Goal: Task Accomplishment & Management: Use online tool/utility

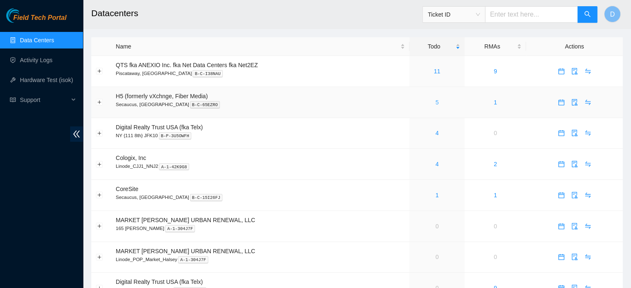
click at [436, 101] on link "5" at bounding box center [437, 102] width 3 height 7
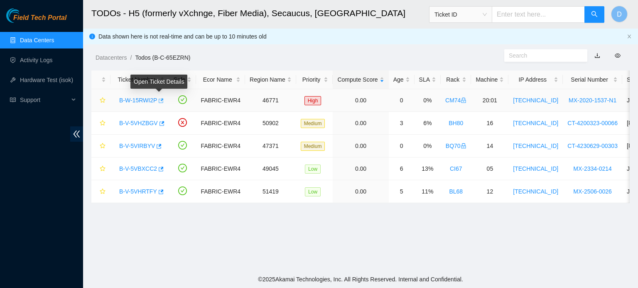
click at [160, 99] on icon "button" at bounding box center [161, 100] width 5 height 5
click at [40, 39] on link "Data Centers" at bounding box center [37, 40] width 34 height 7
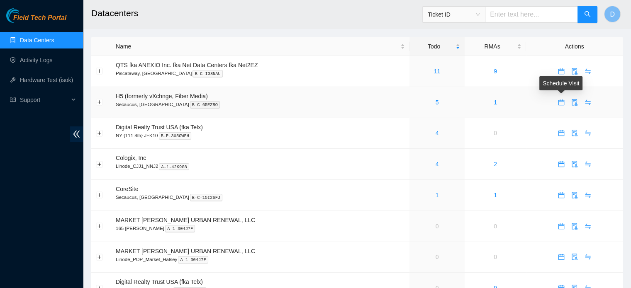
click at [562, 103] on icon "calendar" at bounding box center [561, 102] width 7 height 7
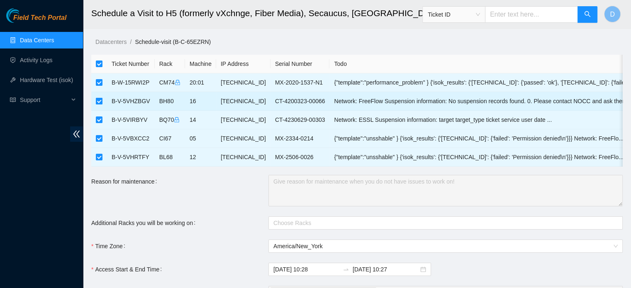
click at [100, 101] on input "checkbox" at bounding box center [99, 101] width 7 height 7
checkbox input "false"
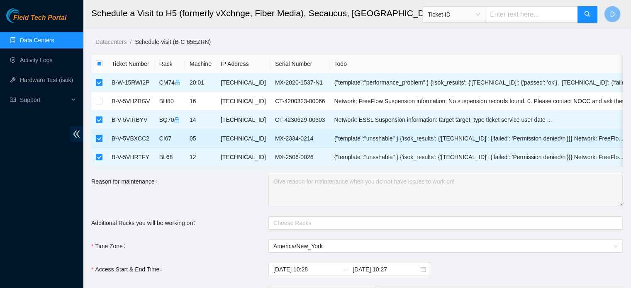
click at [97, 139] on input "checkbox" at bounding box center [99, 138] width 7 height 7
checkbox input "false"
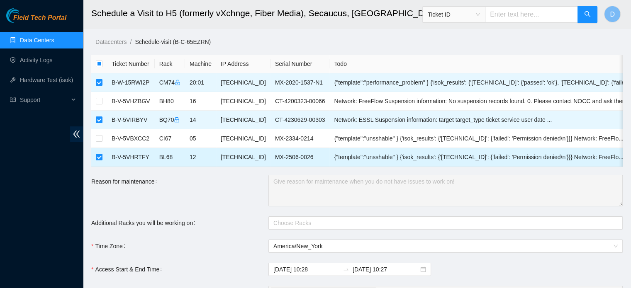
click at [99, 154] on input "checkbox" at bounding box center [99, 157] width 7 height 7
checkbox input "false"
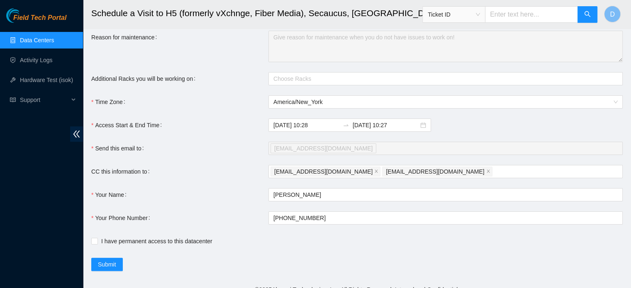
scroll to position [160, 0]
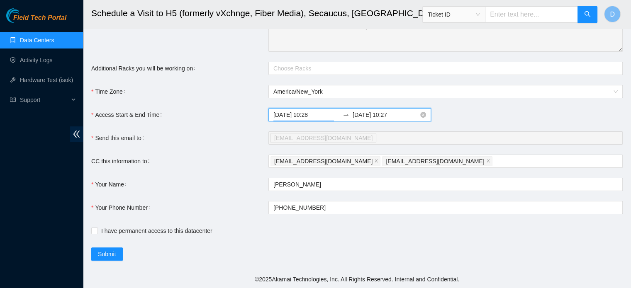
click at [326, 116] on input "2025-09-16 10:28" at bounding box center [307, 114] width 66 height 9
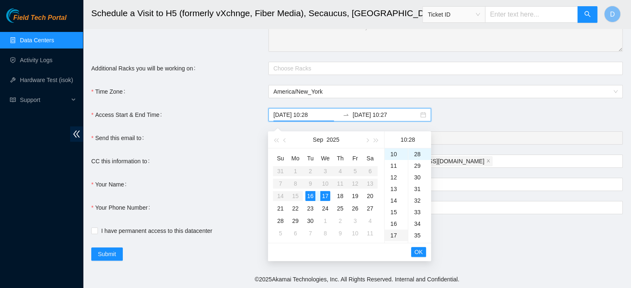
type input "2025-09-16 10:28"
click at [422, 249] on span "OK" at bounding box center [419, 252] width 8 height 9
click at [311, 191] on div "16" at bounding box center [310, 196] width 10 height 10
click at [395, 212] on div "19" at bounding box center [396, 218] width 23 height 12
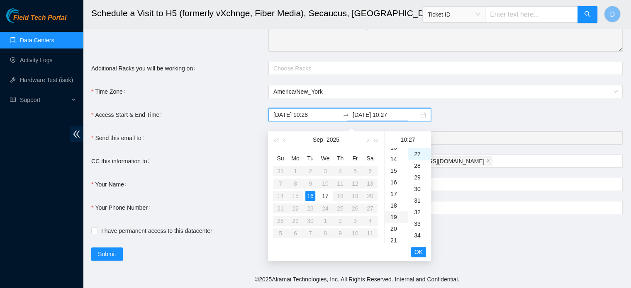
type input "2025-09-16 19:27"
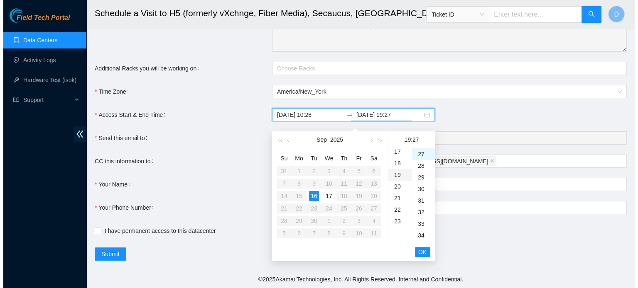
scroll to position [221, 0]
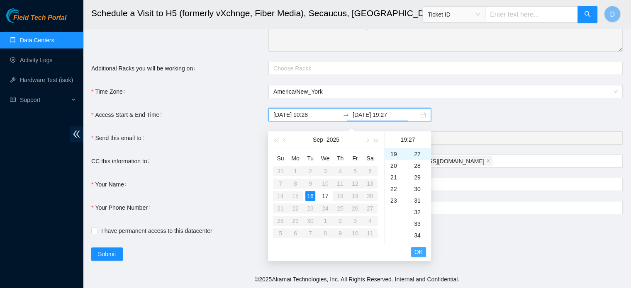
click at [419, 248] on span "OK" at bounding box center [419, 252] width 8 height 9
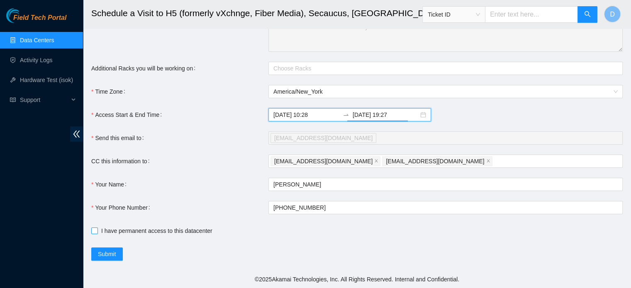
click at [94, 230] on input "I have permanent access to this datacenter" at bounding box center [94, 231] width 6 height 6
checkbox input "true"
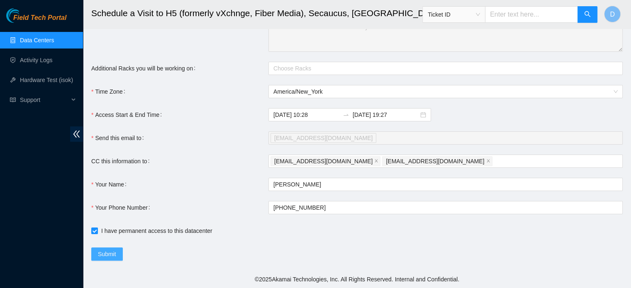
click at [111, 250] on span "Submit" at bounding box center [107, 254] width 18 height 9
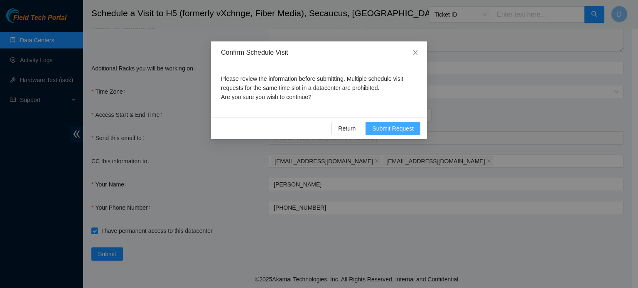
click at [394, 131] on span "Submit Request" at bounding box center [393, 128] width 42 height 9
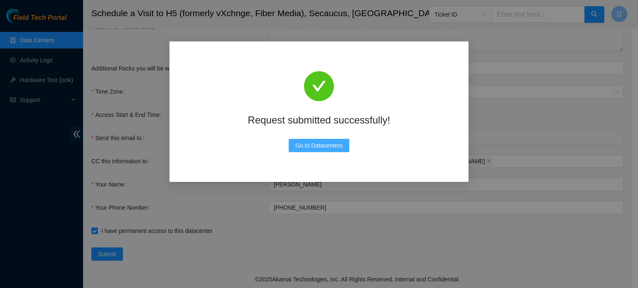
click at [325, 144] on span "Go to Datacenters" at bounding box center [318, 145] width 47 height 9
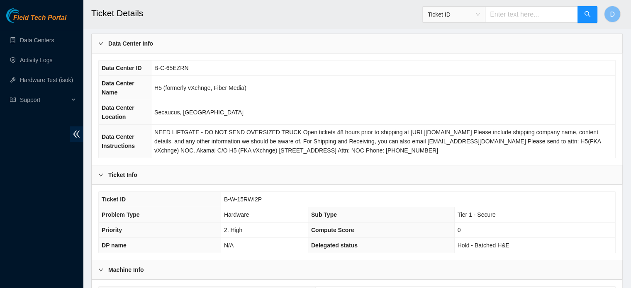
scroll to position [263, 0]
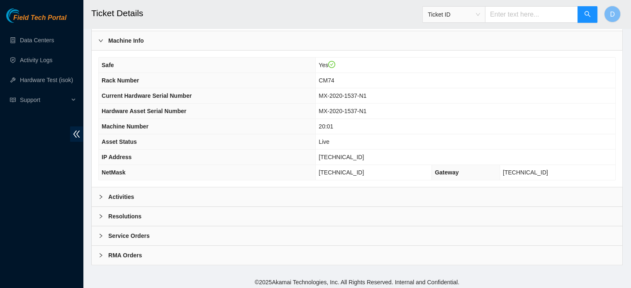
click at [122, 193] on b "Activities" at bounding box center [121, 197] width 26 height 9
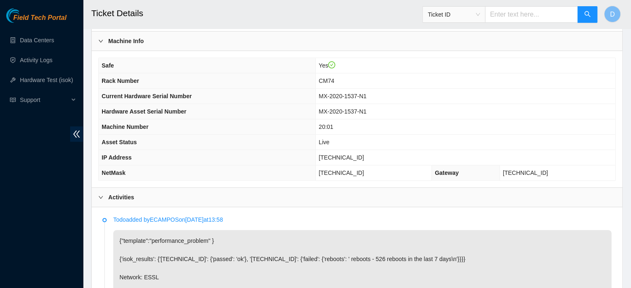
scroll to position [138, 0]
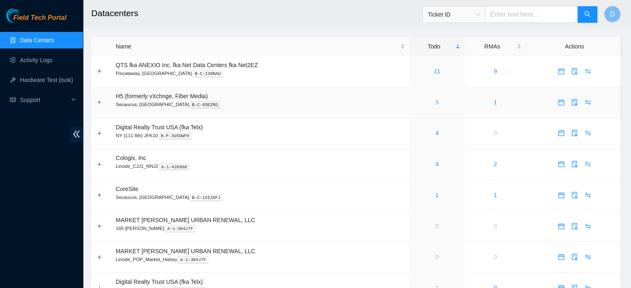
click at [437, 103] on link "5" at bounding box center [437, 102] width 3 height 7
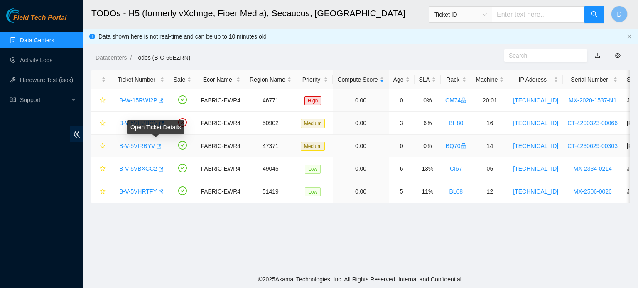
click at [156, 146] on icon "button" at bounding box center [158, 147] width 6 height 6
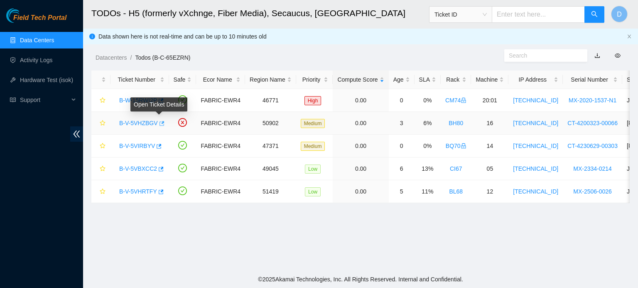
click at [160, 122] on icon "button" at bounding box center [161, 123] width 5 height 5
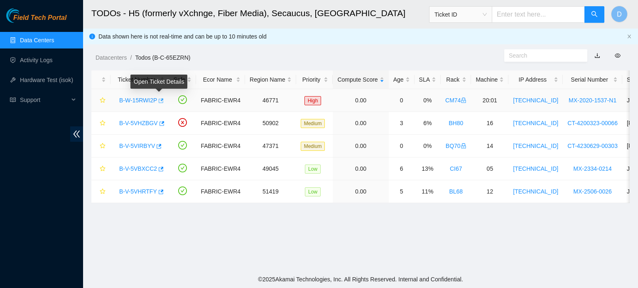
click at [159, 101] on icon "button" at bounding box center [160, 101] width 6 height 6
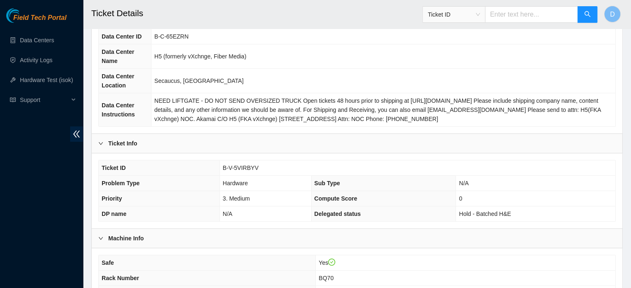
scroll to position [263, 0]
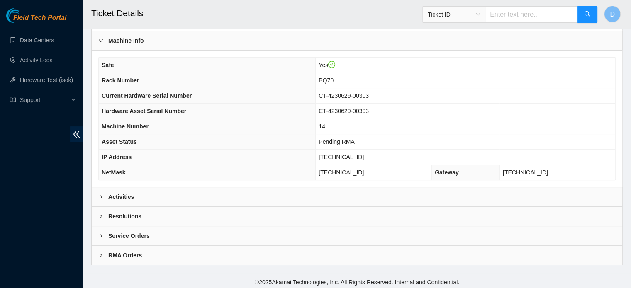
click at [161, 195] on div "Activities" at bounding box center [357, 197] width 531 height 19
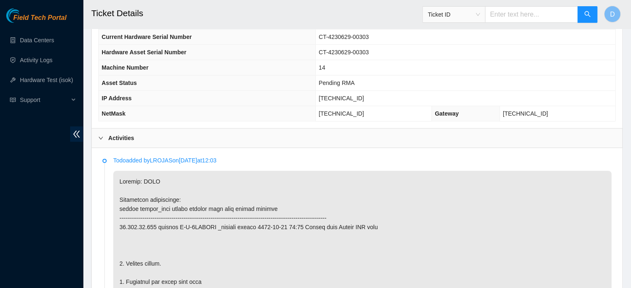
scroll to position [470, 0]
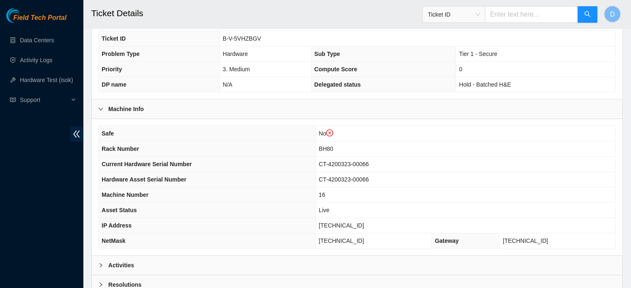
scroll to position [279, 0]
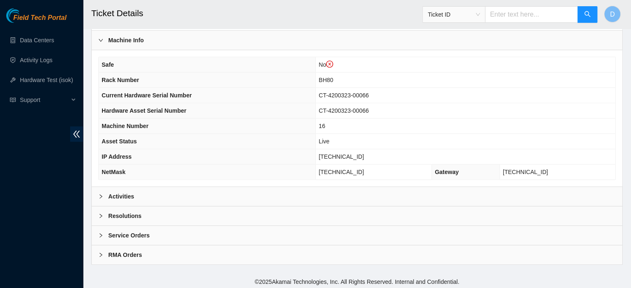
drag, startPoint x: 154, startPoint y: 187, endPoint x: 150, endPoint y: 188, distance: 4.2
click at [153, 187] on div "Activities" at bounding box center [357, 196] width 531 height 19
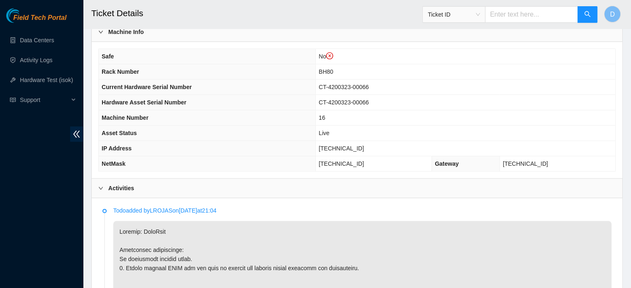
scroll to position [154, 0]
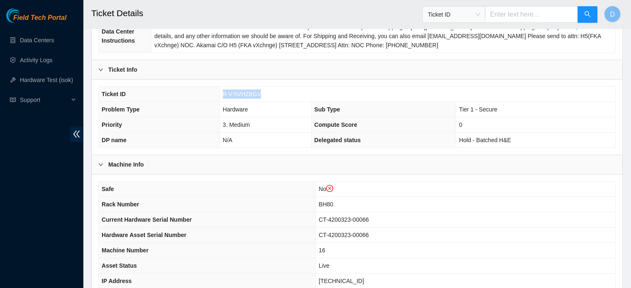
drag, startPoint x: 222, startPoint y: 92, endPoint x: 269, endPoint y: 88, distance: 47.1
click at [269, 88] on td "B-V-5VHZBGV" at bounding box center [418, 94] width 396 height 15
copy span "B-V-5VHZBGV"
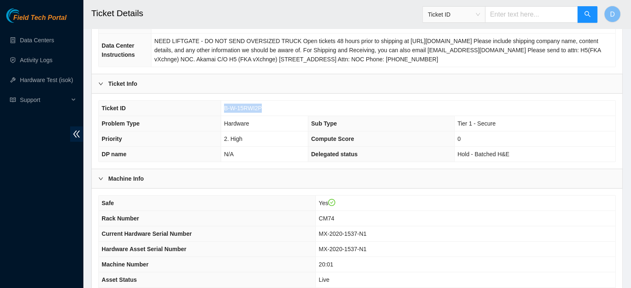
drag, startPoint x: 223, startPoint y: 106, endPoint x: 284, endPoint y: 109, distance: 61.5
click at [285, 109] on td "B-W-15RWI2P" at bounding box center [418, 108] width 395 height 15
copy span "B-W-15RWI2P"
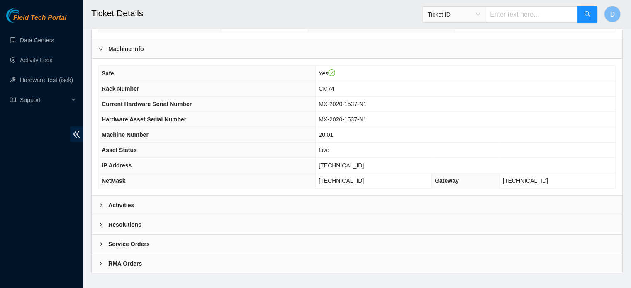
scroll to position [263, 0]
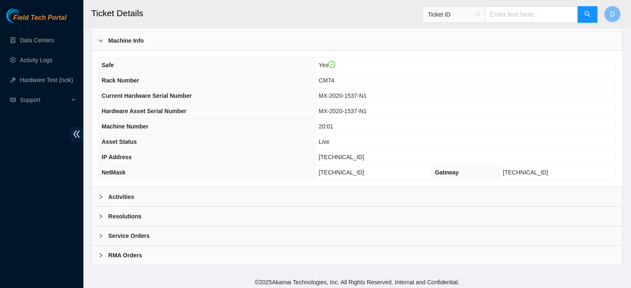
click at [153, 195] on div "Activities" at bounding box center [357, 197] width 531 height 19
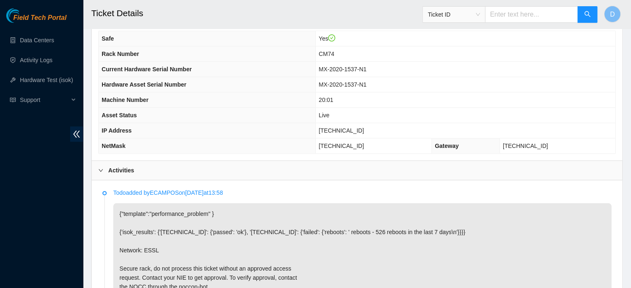
scroll to position [221, 0]
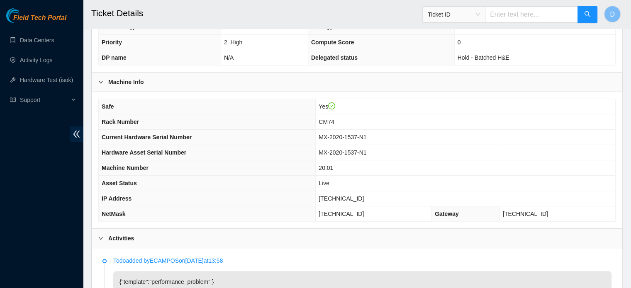
click at [0, 280] on div "Field Tech Portal Data Centers Activity Logs Hardware Test (isok) Support" at bounding box center [41, 148] width 83 height 280
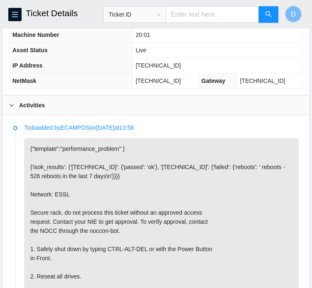
scroll to position [382, 0]
drag, startPoint x: 144, startPoint y: 70, endPoint x: 189, endPoint y: 69, distance: 44.4
click at [189, 69] on td "23.44.200.171" at bounding box center [217, 65] width 170 height 15
copy span "[TECHNICAL_ID]"
drag, startPoint x: 143, startPoint y: 89, endPoint x: 193, endPoint y: 87, distance: 49.4
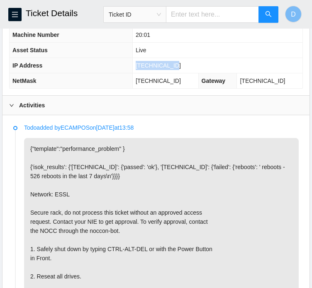
click at [193, 87] on td "[TECHNICAL_ID]" at bounding box center [165, 80] width 66 height 15
copy span "[TECHNICAL_ID]"
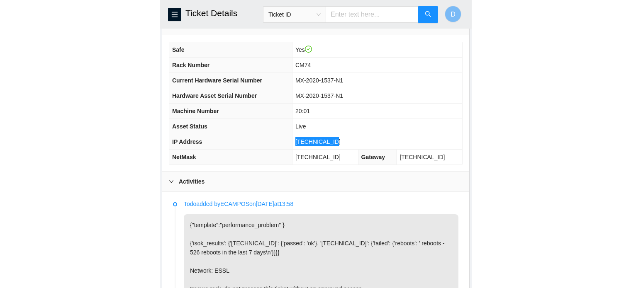
scroll to position [305, 0]
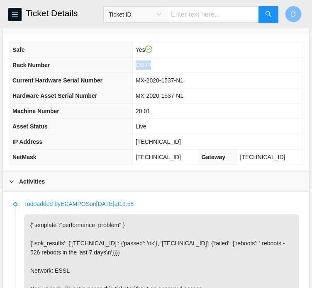
drag, startPoint x: 145, startPoint y: 71, endPoint x: 166, endPoint y: 74, distance: 21.4
click at [166, 73] on td "CM74" at bounding box center [217, 65] width 170 height 15
copy span "CM74"
click at [146, 115] on span "20:01" at bounding box center [143, 111] width 15 height 7
drag, startPoint x: 143, startPoint y: 119, endPoint x: 160, endPoint y: 119, distance: 17.4
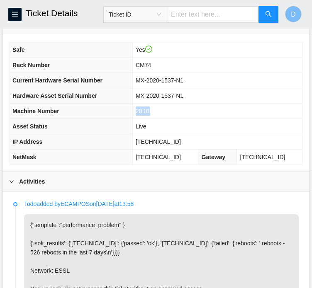
click at [160, 119] on td "20:01" at bounding box center [217, 111] width 170 height 15
copy span "20:01"
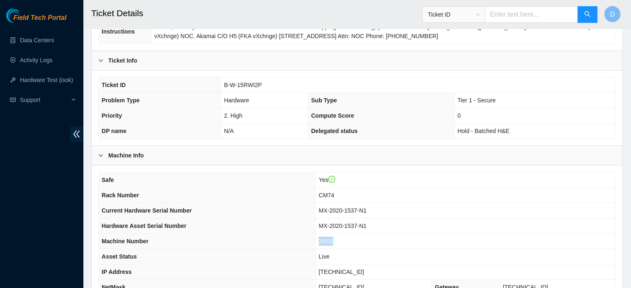
scroll to position [148, 0]
drag, startPoint x: 222, startPoint y: 86, endPoint x: 266, endPoint y: 88, distance: 43.2
click at [266, 88] on td "B-W-15RWI2P" at bounding box center [418, 85] width 395 height 15
copy span "B-W-15RWI2P"
click at [46, 77] on link "Hardware Test (isok)" at bounding box center [46, 80] width 53 height 7
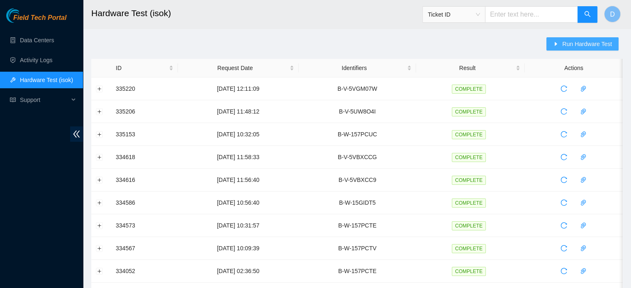
click at [567, 43] on span "Run Hardware Test" at bounding box center [587, 43] width 50 height 9
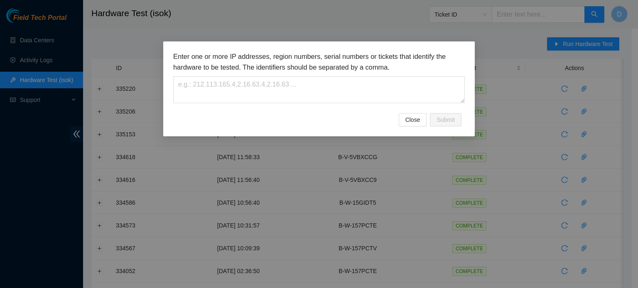
click at [234, 62] on h3 "Enter one or more IP addresses, region numbers, serial numbers or tickets that …" at bounding box center [318, 61] width 291 height 21
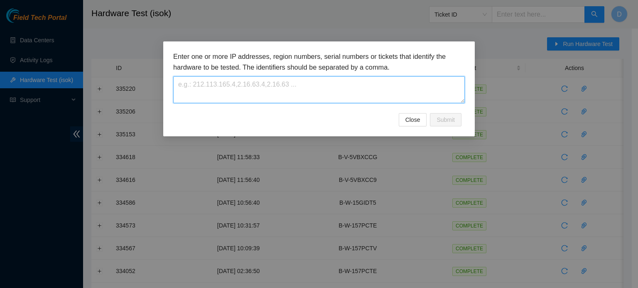
click at [179, 101] on textarea at bounding box center [318, 89] width 291 height 27
paste textarea "B-W-15RWI2P"
type textarea "B-W-15RWI2P"
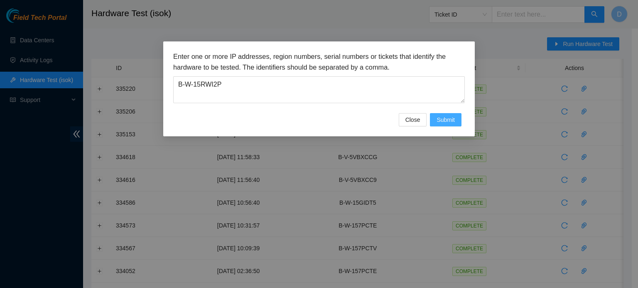
click at [452, 117] on span "Submit" at bounding box center [445, 119] width 18 height 9
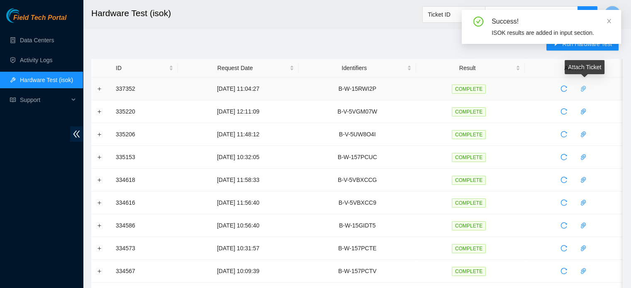
click at [581, 89] on icon "paper-clip" at bounding box center [583, 89] width 7 height 7
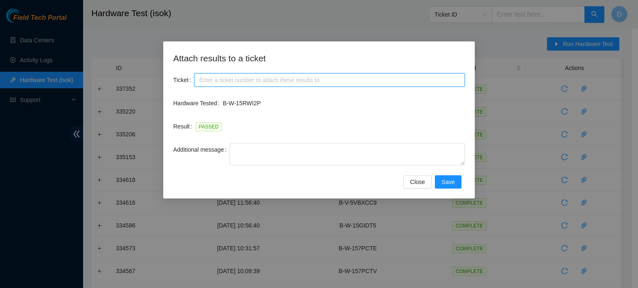
click at [330, 77] on input "Ticket" at bounding box center [329, 79] width 270 height 13
paste input "B-W-15RWI2P"
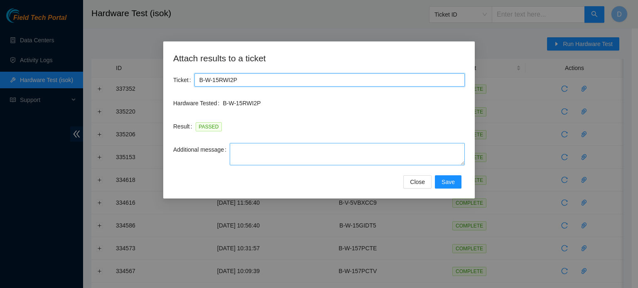
type input "B-W-15RWI2P"
click at [310, 159] on textarea "Additional message" at bounding box center [347, 154] width 235 height 22
paste textarea "-Got access approval from NIE -Contacted Nocc, and got access -Safely powered d…"
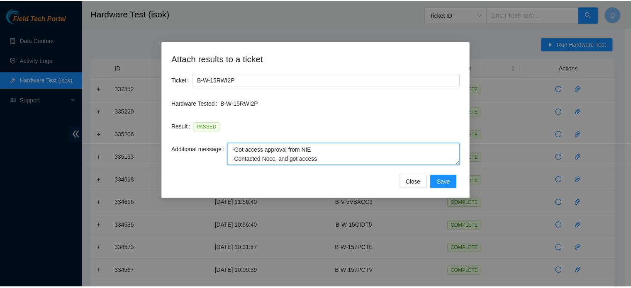
scroll to position [61, 0]
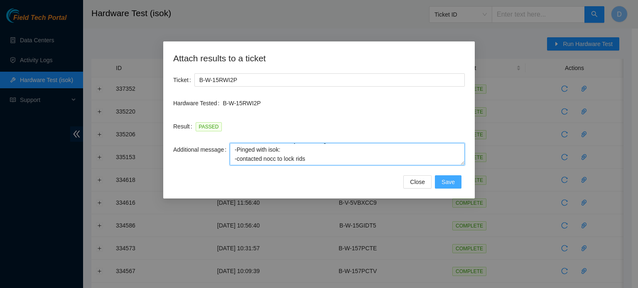
type textarea "-Got access approval from NIE -Contacted Nocc, and got access -Safely powered d…"
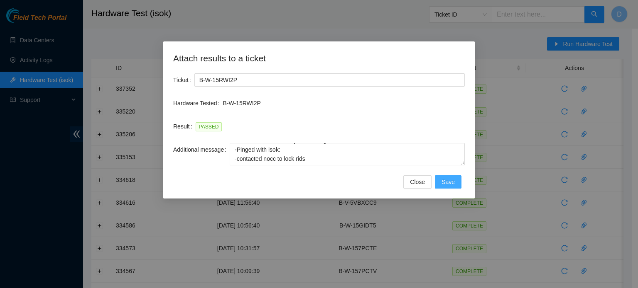
click at [454, 181] on span "Save" at bounding box center [447, 182] width 13 height 9
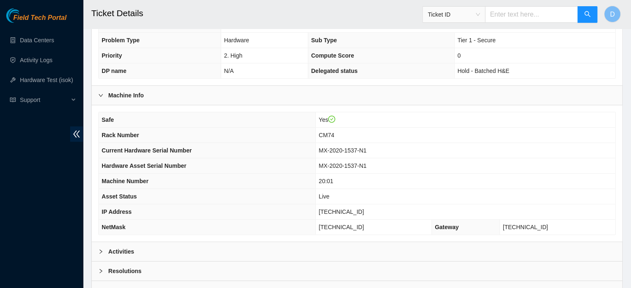
scroll to position [263, 0]
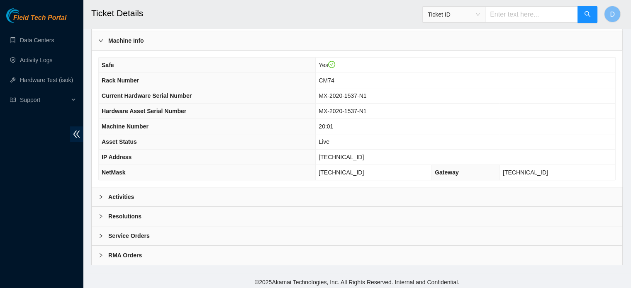
click at [148, 215] on div "Resolutions" at bounding box center [357, 216] width 531 height 19
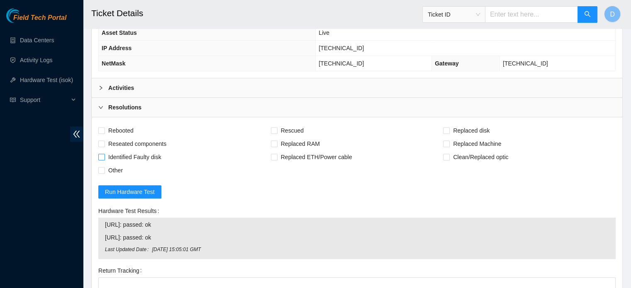
scroll to position [387, 0]
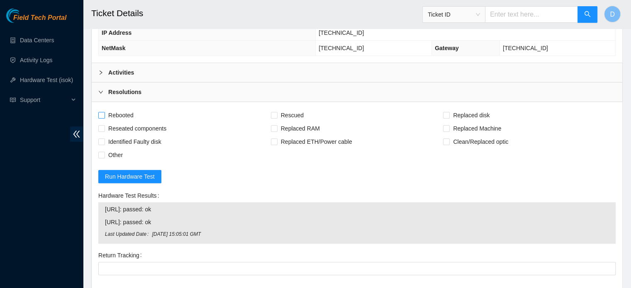
click at [120, 109] on span "Rebooted" at bounding box center [121, 115] width 32 height 13
click at [104, 112] on input "Rebooted" at bounding box center [101, 115] width 6 height 6
checkbox input "true"
click at [282, 115] on span "Rescued" at bounding box center [292, 115] width 29 height 13
click at [277, 115] on input "Rescued" at bounding box center [274, 115] width 6 height 6
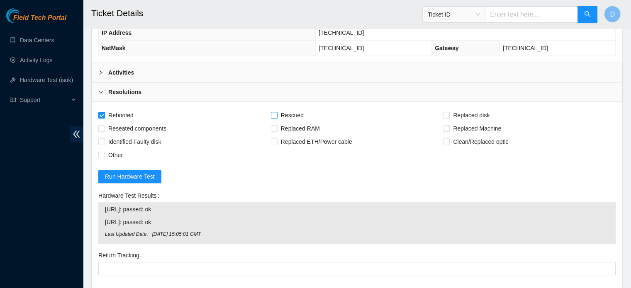
checkbox input "true"
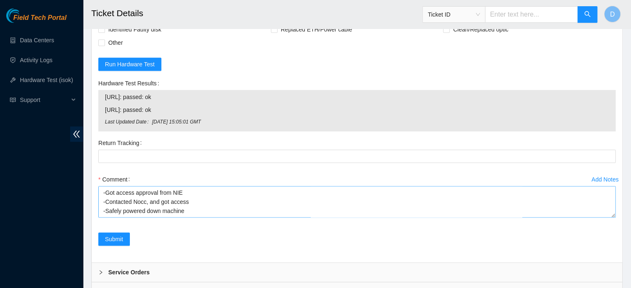
scroll to position [536, 0]
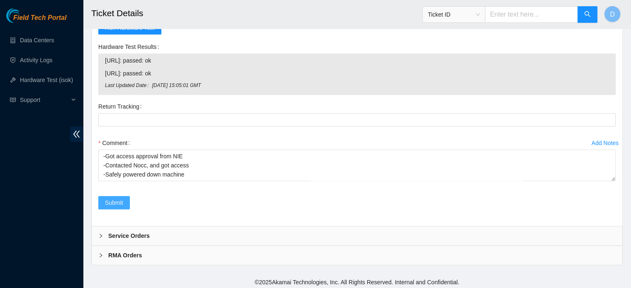
click at [112, 201] on span "Submit" at bounding box center [114, 202] width 18 height 9
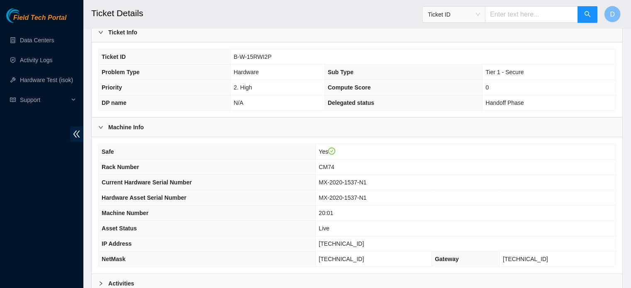
scroll to position [263, 0]
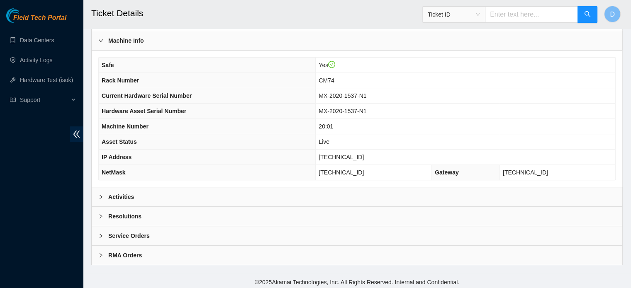
click at [143, 217] on div "Resolutions" at bounding box center [357, 216] width 531 height 19
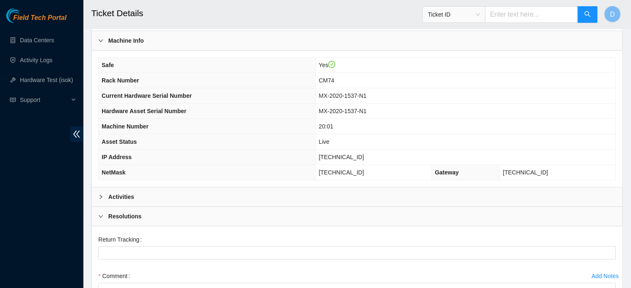
click at [157, 197] on div "Activities" at bounding box center [357, 197] width 531 height 19
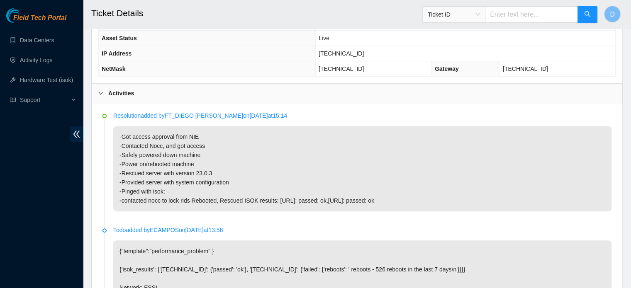
scroll to position [470, 0]
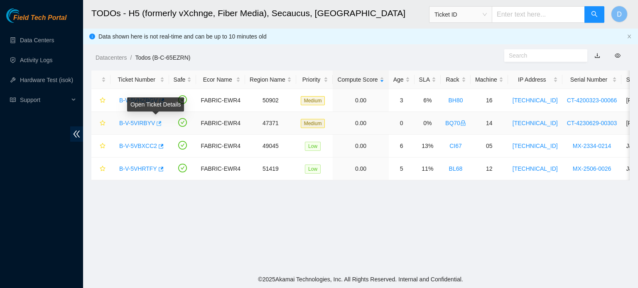
click at [155, 124] on icon "button" at bounding box center [158, 124] width 6 height 6
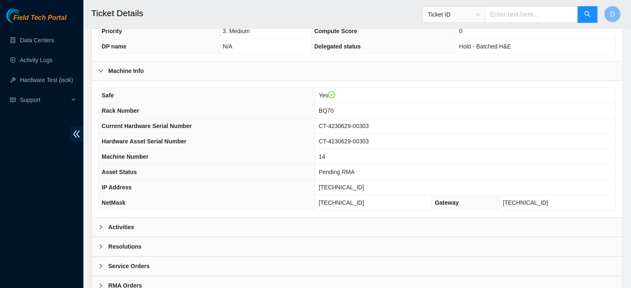
scroll to position [249, 0]
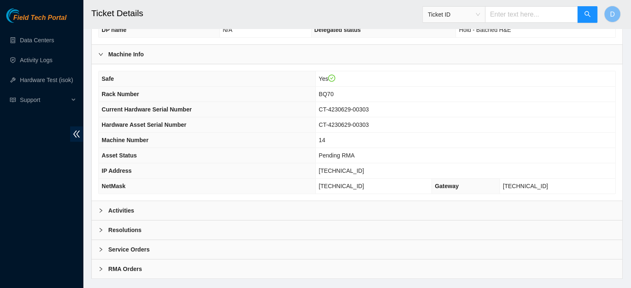
click at [183, 212] on div "Activities" at bounding box center [357, 210] width 531 height 19
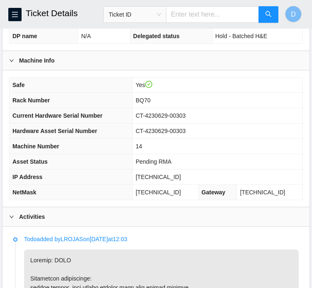
scroll to position [277, 0]
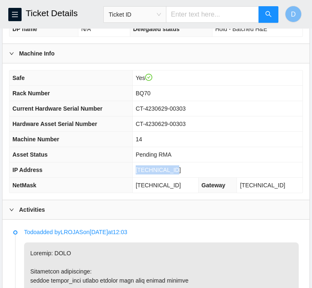
drag, startPoint x: 144, startPoint y: 180, endPoint x: 182, endPoint y: 178, distance: 37.4
click at [182, 178] on td "[TECHNICAL_ID]" at bounding box center [217, 170] width 170 height 15
copy span "[TECHNICAL_ID]"
click at [146, 189] on span "255.255.255.224" at bounding box center [158, 185] width 45 height 7
drag, startPoint x: 144, startPoint y: 193, endPoint x: 188, endPoint y: 197, distance: 44.6
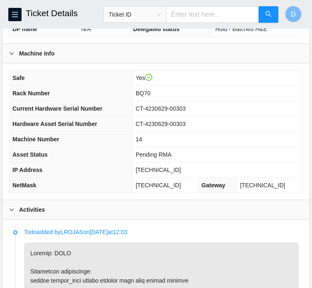
click at [188, 193] on td "255.255.255.224" at bounding box center [165, 185] width 66 height 15
copy span "255.255.255.224"
click at [145, 97] on span "BQ70" at bounding box center [143, 93] width 15 height 7
drag, startPoint x: 144, startPoint y: 100, endPoint x: 163, endPoint y: 103, distance: 19.3
click at [163, 101] on td "BQ70" at bounding box center [217, 93] width 170 height 15
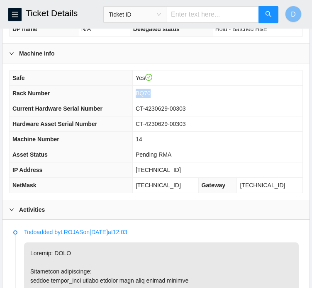
copy span "BQ70"
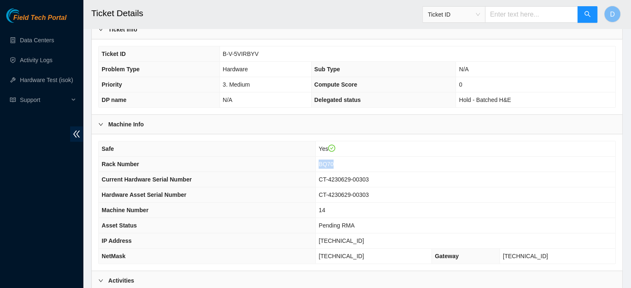
scroll to position [173, 0]
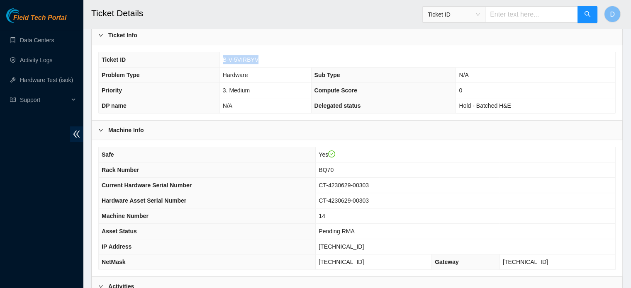
drag, startPoint x: 223, startPoint y: 59, endPoint x: 257, endPoint y: 64, distance: 34.7
click at [257, 64] on td "B-V-5VIRBYV" at bounding box center [418, 59] width 396 height 15
copy span "B-V-5VIRBYV"
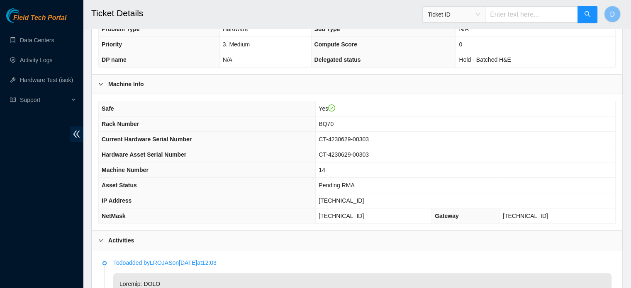
scroll to position [215, 0]
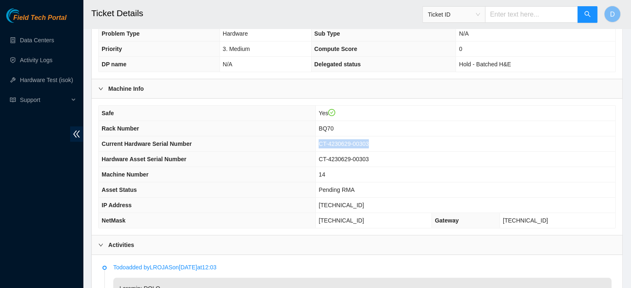
drag, startPoint x: 334, startPoint y: 141, endPoint x: 393, endPoint y: 142, distance: 59.8
click at [393, 142] on td "CT-4230629-00303" at bounding box center [466, 144] width 300 height 15
copy span "CT-4230629-00303"
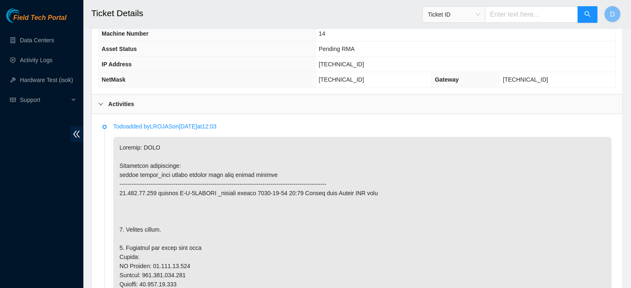
scroll to position [422, 0]
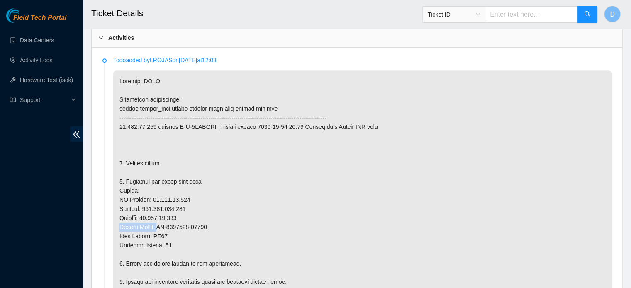
drag, startPoint x: 159, startPoint y: 225, endPoint x: 222, endPoint y: 220, distance: 63.7
drag, startPoint x: 159, startPoint y: 225, endPoint x: 209, endPoint y: 223, distance: 50.7
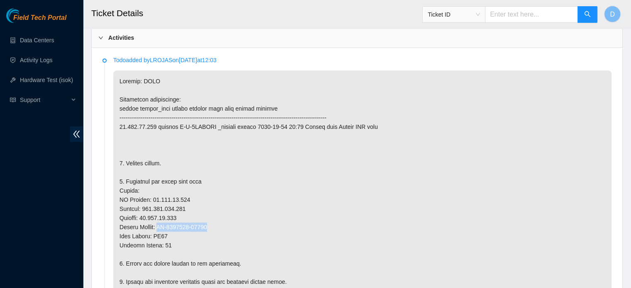
copy p "CT-4230518-00179"
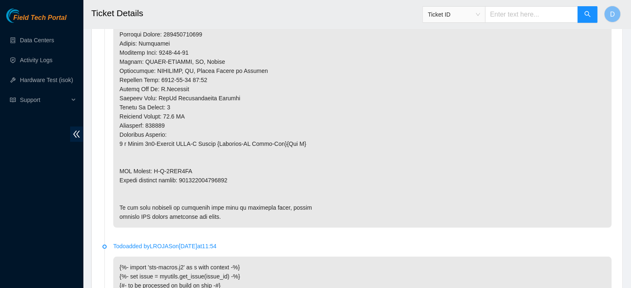
scroll to position [754, 0]
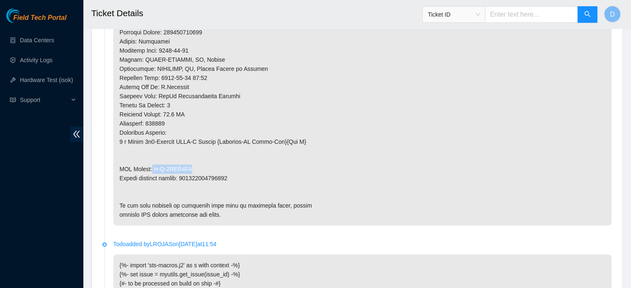
drag, startPoint x: 151, startPoint y: 165, endPoint x: 193, endPoint y: 164, distance: 41.1
drag, startPoint x: 153, startPoint y: 167, endPoint x: 188, endPoint y: 165, distance: 34.9
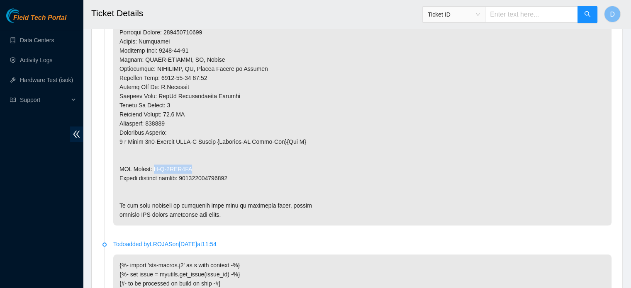
copy p "B-V-5VJG1PT"
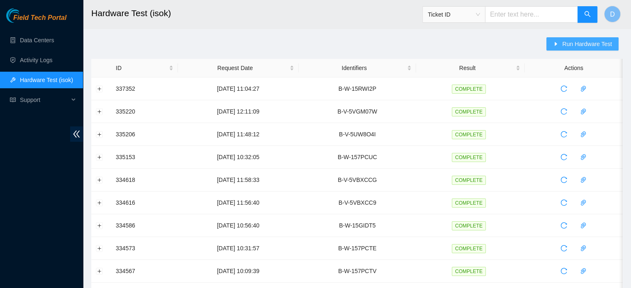
click at [561, 40] on button "Run Hardware Test" at bounding box center [583, 43] width 72 height 13
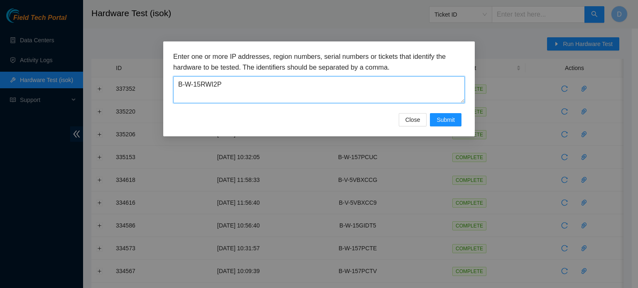
drag, startPoint x: 226, startPoint y: 90, endPoint x: 32, endPoint y: 112, distance: 196.0
click at [32, 112] on div "Enter one or more IP addresses, region numbers, serial numbers or tickets that …" at bounding box center [319, 144] width 638 height 288
paste textarea "V-5VIRBYV"
type textarea "B-V-5VIRBYV"
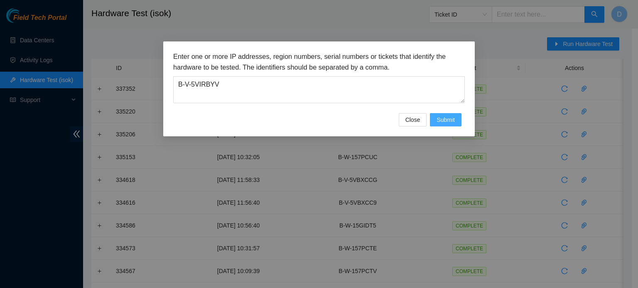
click at [450, 118] on span "Submit" at bounding box center [445, 119] width 18 height 9
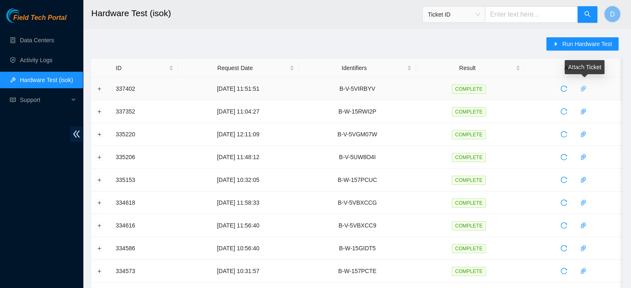
click at [584, 91] on icon "paper-clip" at bounding box center [583, 89] width 5 height 6
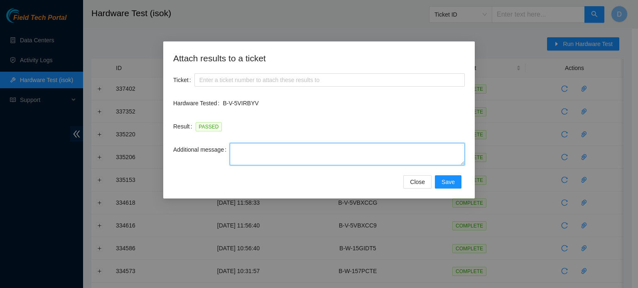
click at [300, 161] on textarea "Additional message" at bounding box center [347, 154] width 235 height 22
paste textarea "-Got access approval from NIE -Contacted Nocc, and got access -Safely powered d…"
type textarea "-Got access approval from NIE -Contacted Nocc, and got access -Safely powered d…"
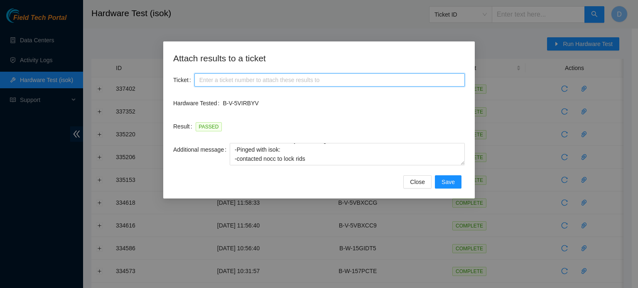
click at [280, 83] on input "Ticket" at bounding box center [329, 79] width 270 height 13
paste input "B-W-16D1QGX"
click at [213, 80] on input "B-W-16D1QGX" at bounding box center [329, 79] width 270 height 13
type input "B-W-16D1QGX"
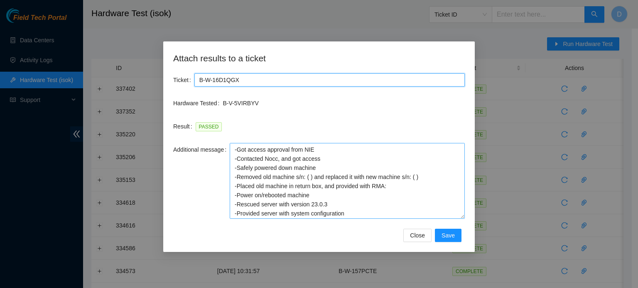
drag, startPoint x: 462, startPoint y: 164, endPoint x: 445, endPoint y: 234, distance: 71.9
click at [447, 219] on textarea "-Got access approval from NIE -Contacted Nocc, and got access -Safely powered d…" at bounding box center [347, 181] width 235 height 76
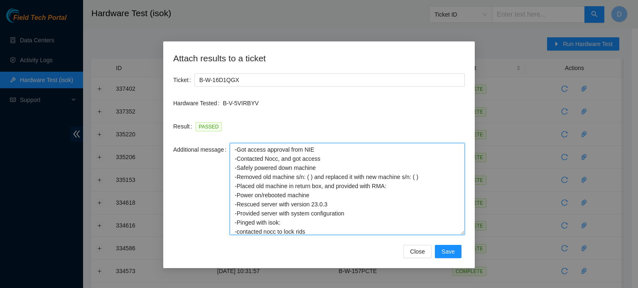
click at [312, 175] on textarea "-Got access approval from NIE -Contacted Nocc, and got access -Safely powered d…" at bounding box center [347, 189] width 235 height 92
click at [305, 178] on textarea "-Got access approval from NIE -Contacted Nocc, and got access -Safely powered d…" at bounding box center [347, 189] width 235 height 92
click at [311, 177] on textarea "-Got access approval from NIE -Contacted Nocc, and got access -Safely powered d…" at bounding box center [347, 189] width 235 height 92
click at [309, 178] on textarea "-Got access approval from NIE -Contacted Nocc, and got access -Safely powered d…" at bounding box center [347, 189] width 235 height 92
paste textarea "CT-4230629-00303"
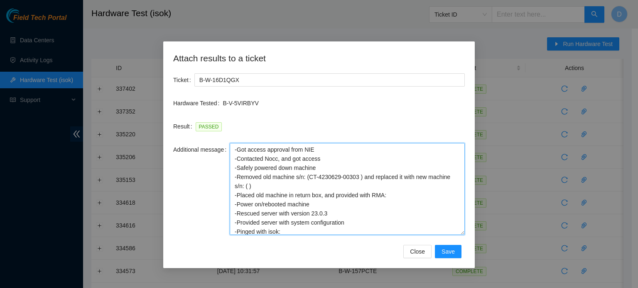
click at [248, 186] on textarea "-Got access approval from NIE -Contacted Nocc, and got access -Safely powered d…" at bounding box center [347, 189] width 235 height 92
paste textarea "CT-4230518-00179"
click at [406, 185] on textarea "-Got access approval from NIE -Contacted Nocc, and got access -Safely powered d…" at bounding box center [347, 189] width 235 height 92
click at [398, 195] on textarea "-Got access approval from NIE -Contacted Nocc, and got access -Safely powered d…" at bounding box center [347, 189] width 235 height 92
paste textarea "B-V-5VJG1PT"
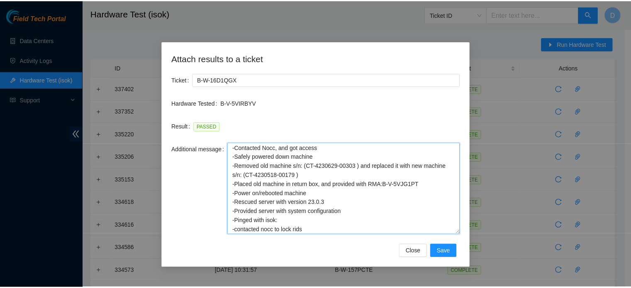
scroll to position [21, 0]
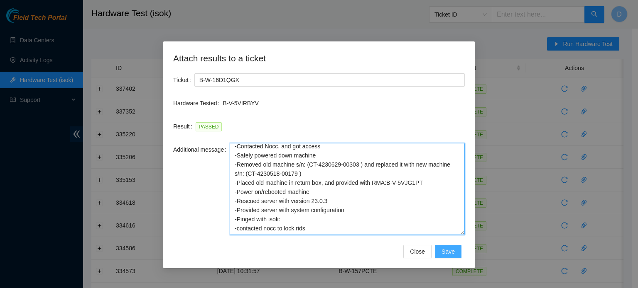
type textarea "-Got access approval from NIE -Contacted Nocc, and got access -Safely powered d…"
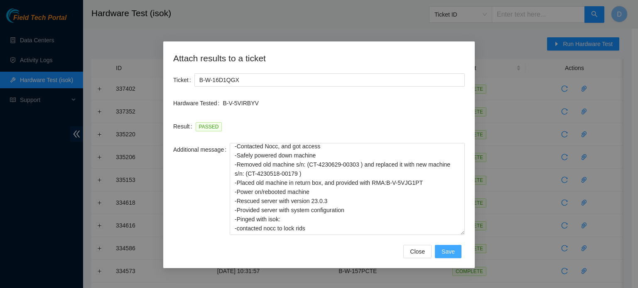
click at [442, 256] on button "Save" at bounding box center [448, 251] width 27 height 13
